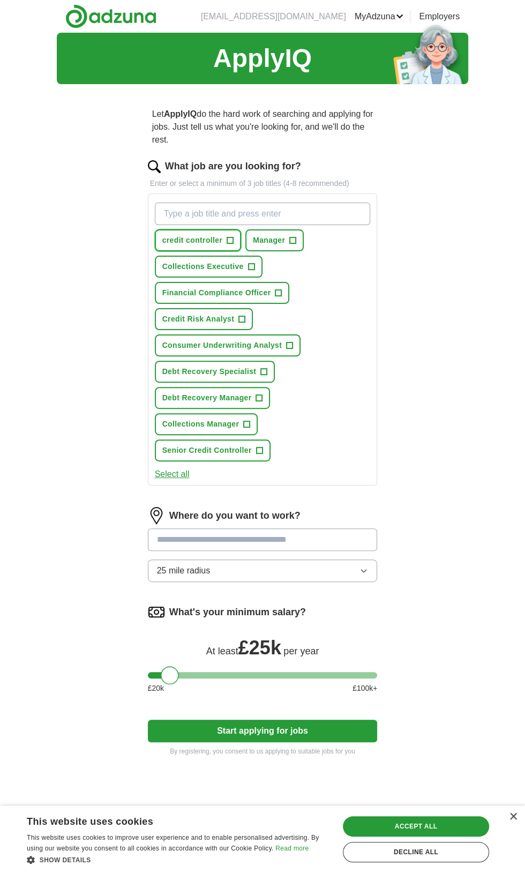
click at [194, 235] on span "credit controller" at bounding box center [192, 240] width 61 height 11
click at [181, 261] on span "Collections Executive" at bounding box center [202, 266] width 81 height 11
click at [208, 366] on span "Debt Recovery Specialist" at bounding box center [209, 371] width 94 height 11
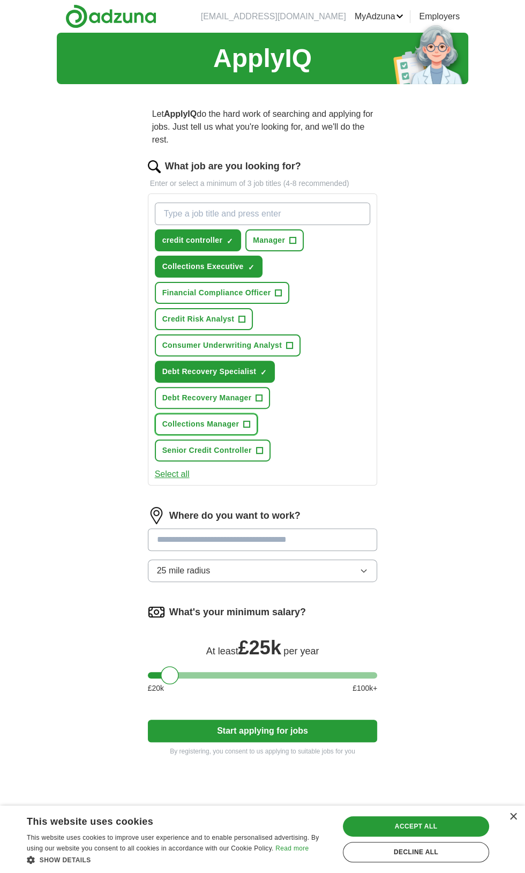
click at [184, 419] on span "Collections Manager" at bounding box center [200, 424] width 77 height 11
click at [201, 419] on span "Collections Manager" at bounding box center [200, 424] width 77 height 11
click at [271, 440] on button "Senior Credit Controller +" at bounding box center [213, 451] width 116 height 22
click at [321, 529] on input "text" at bounding box center [263, 540] width 230 height 23
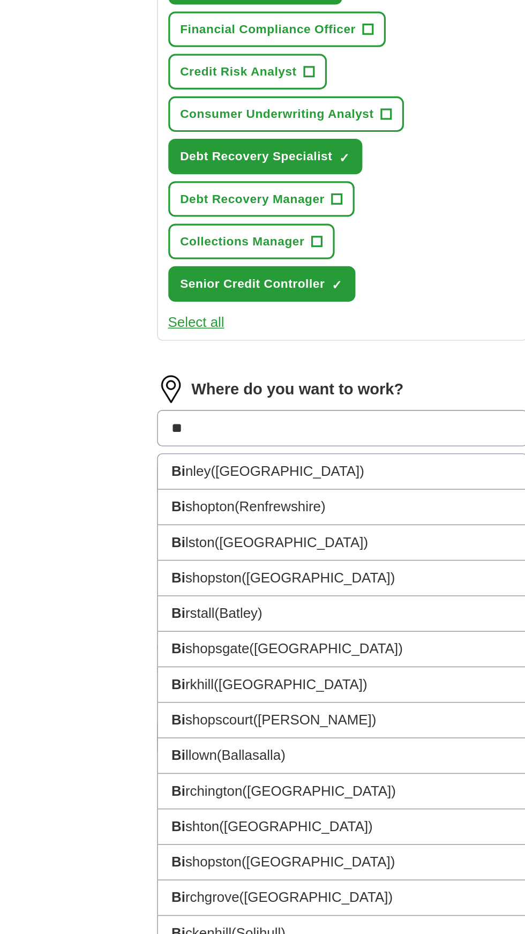
type input "***"
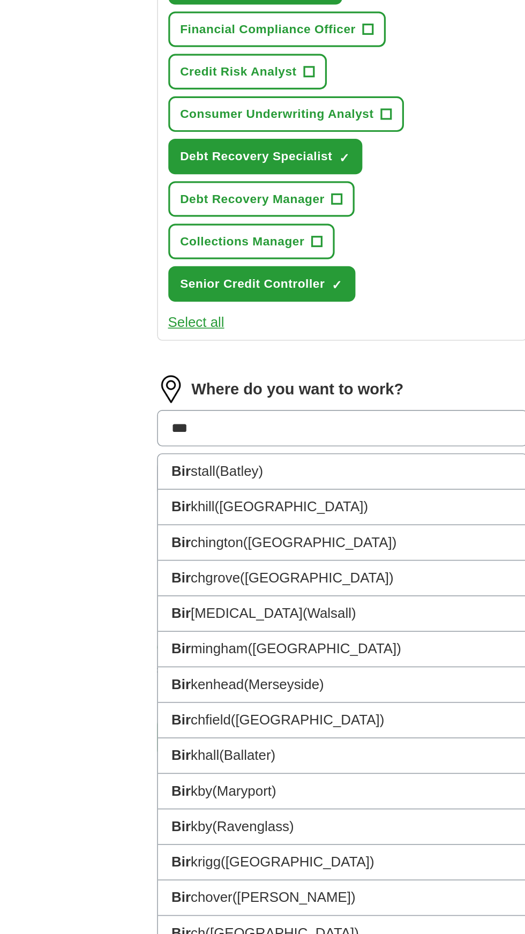
click at [274, 666] on li "Bir mingham ([GEOGRAPHIC_DATA])" at bounding box center [263, 677] width 229 height 22
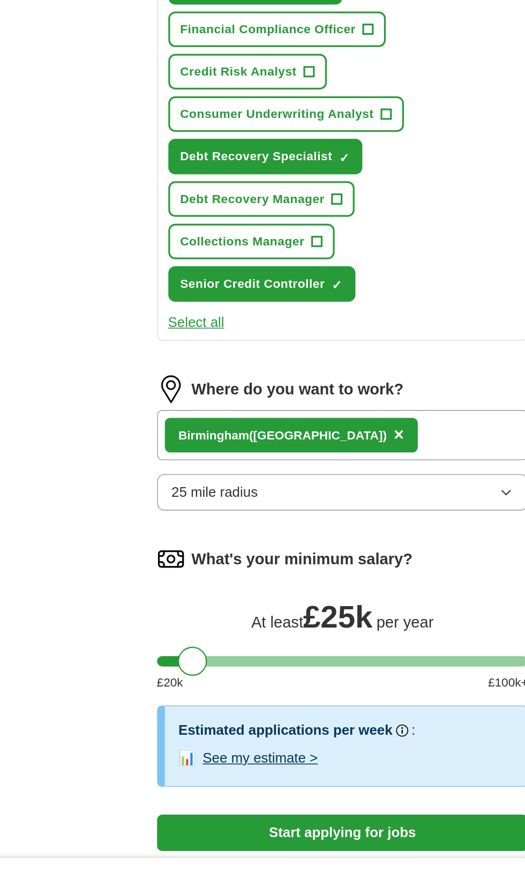
click at [161, 568] on button "25 mile radius" at bounding box center [263, 579] width 230 height 23
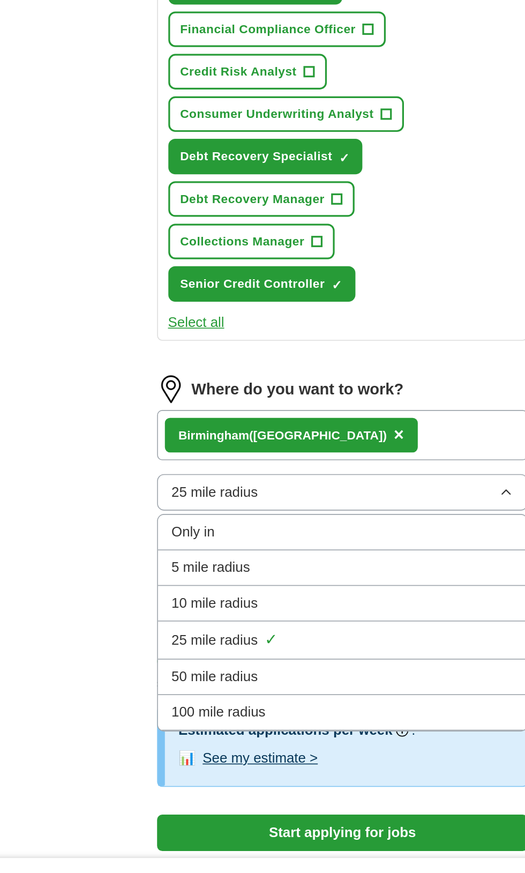
click at [161, 642] on span "10 mile radius" at bounding box center [184, 648] width 54 height 13
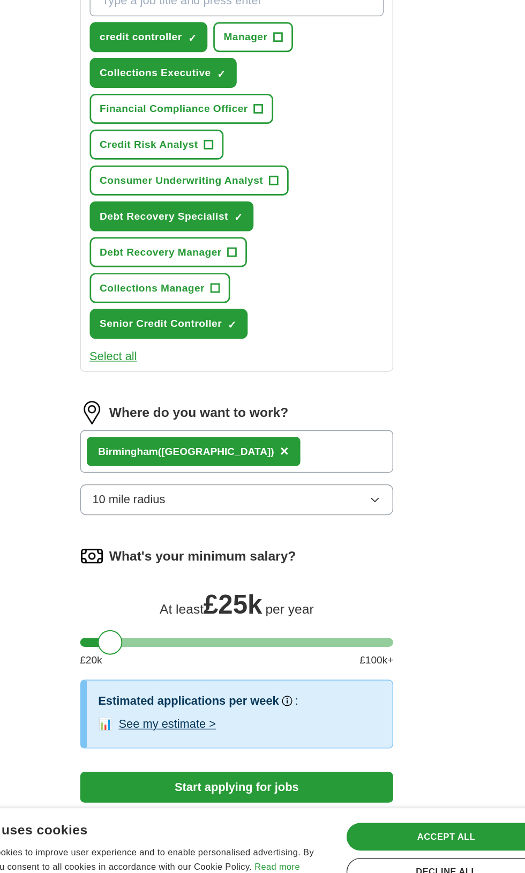
click at [317, 779] on button "Start applying for jobs" at bounding box center [263, 790] width 230 height 23
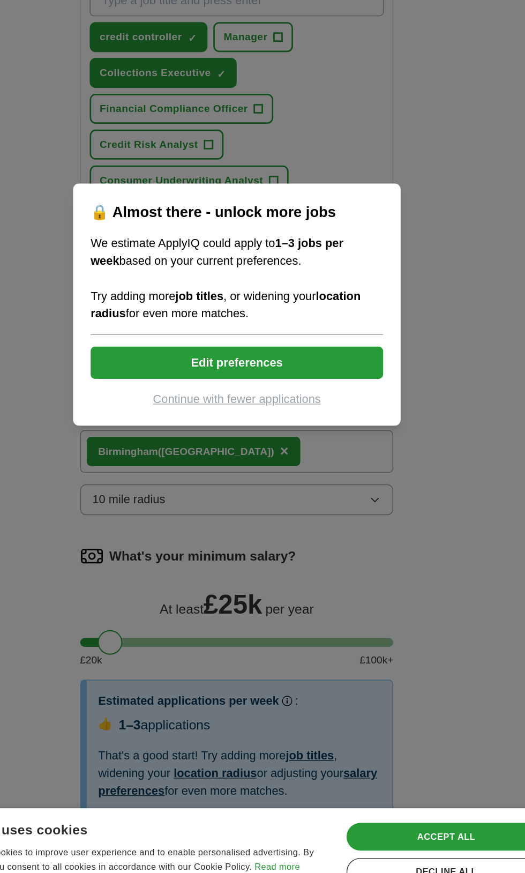
click at [213, 482] on button "Edit preferences" at bounding box center [262, 480] width 214 height 24
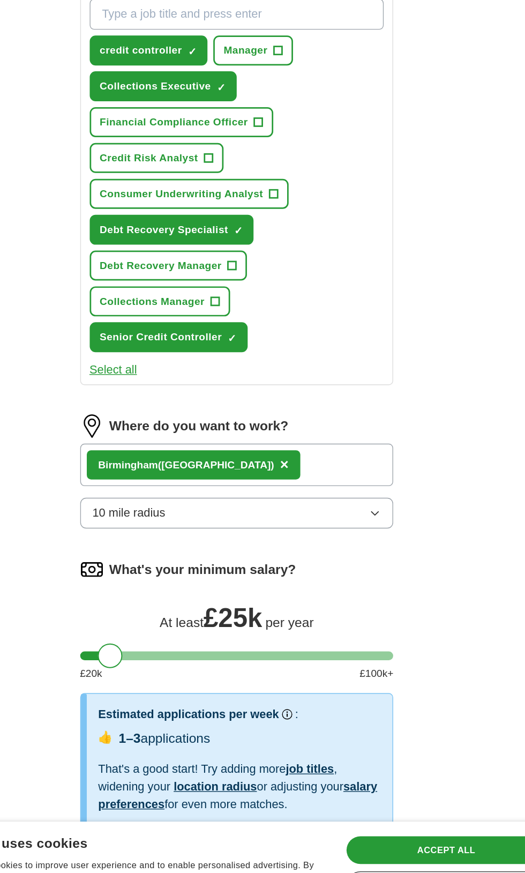
click at [335, 830] on button "Start applying for jobs" at bounding box center [263, 841] width 230 height 23
select select "**"
